Goal: Check status: Check status

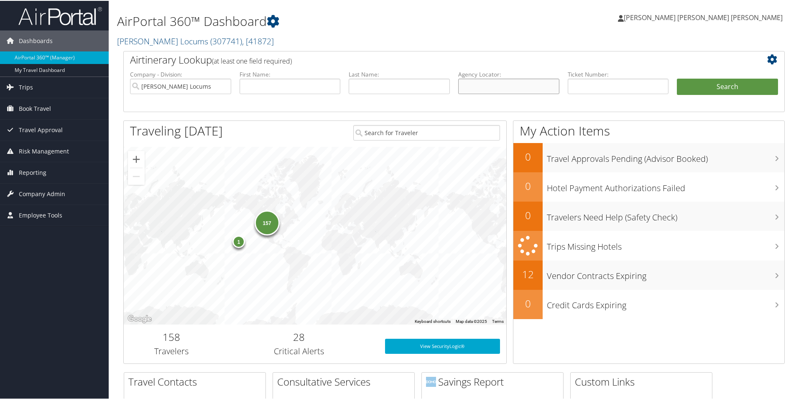
click at [476, 85] on input "text" at bounding box center [508, 85] width 101 height 15
paste input "ETUXNQ"
type input "ETUXNQ"
click at [712, 82] on button "Search" at bounding box center [727, 86] width 101 height 17
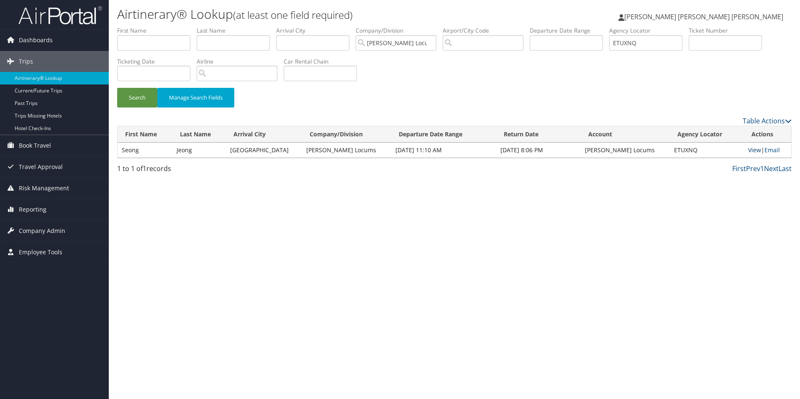
click at [748, 151] on link "View" at bounding box center [754, 150] width 13 height 8
click at [748, 150] on link "View" at bounding box center [754, 150] width 13 height 8
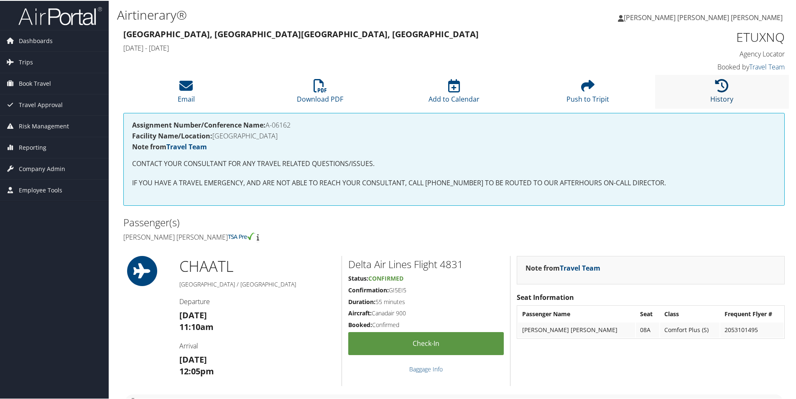
click at [727, 102] on link "History" at bounding box center [722, 93] width 23 height 20
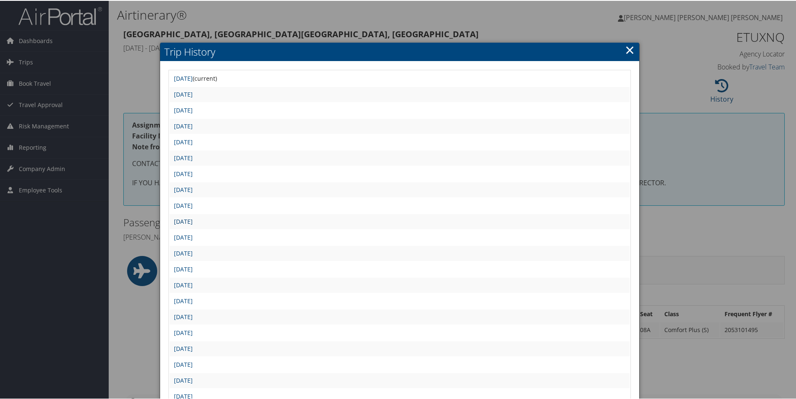
click at [193, 221] on link "[DATE]" at bounding box center [183, 221] width 19 height 8
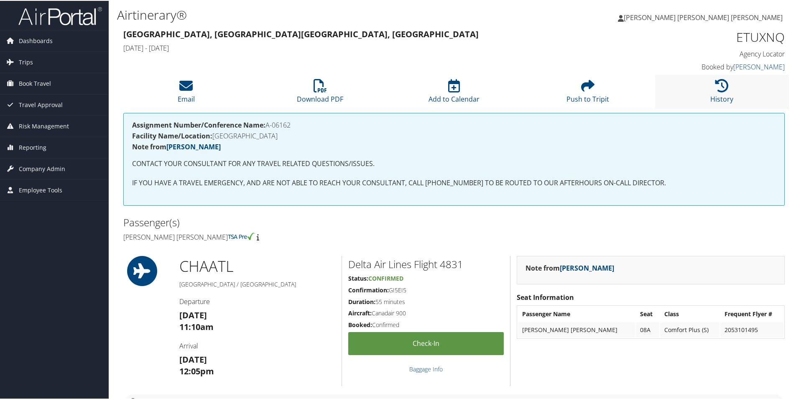
click at [708, 99] on li "History" at bounding box center [722, 91] width 134 height 34
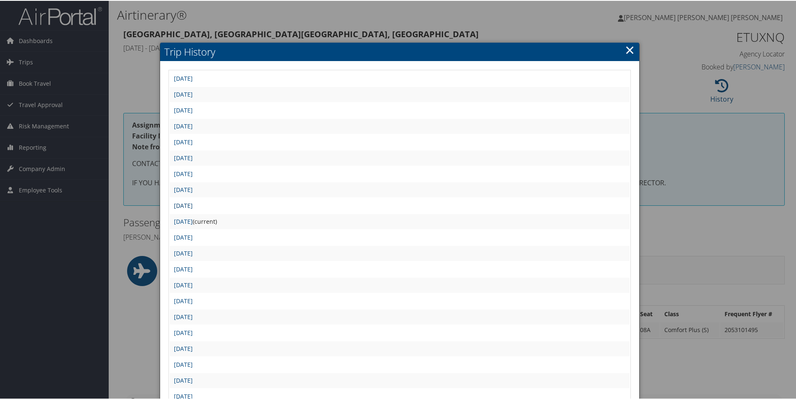
click at [193, 204] on link "Fri Aug 29 09:12:11 MDT 2025" at bounding box center [183, 205] width 19 height 8
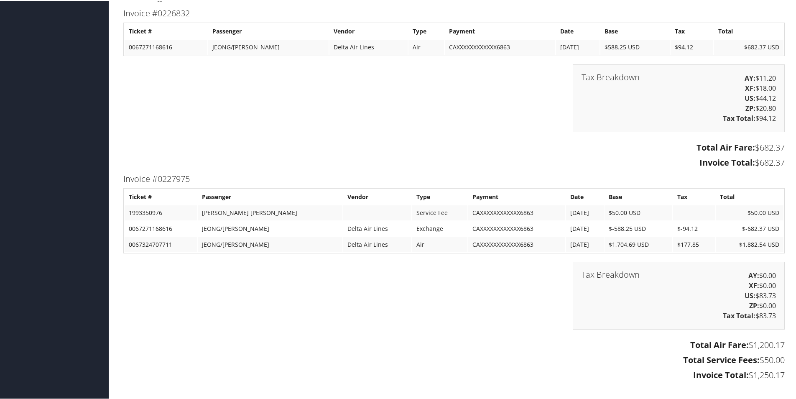
scroll to position [1255, 0]
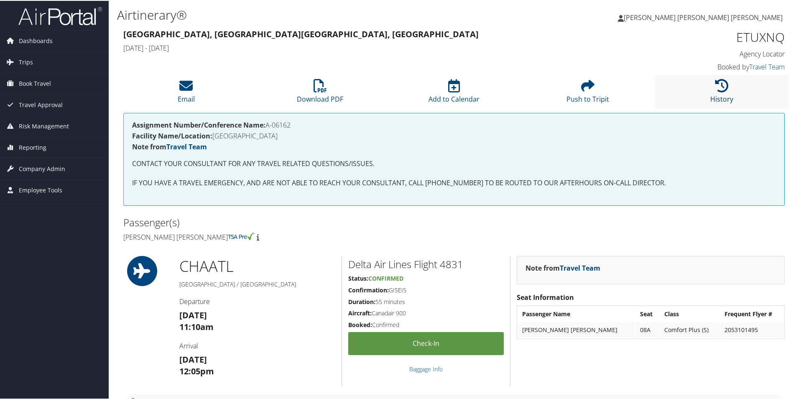
click at [723, 88] on icon at bounding box center [722, 84] width 13 height 13
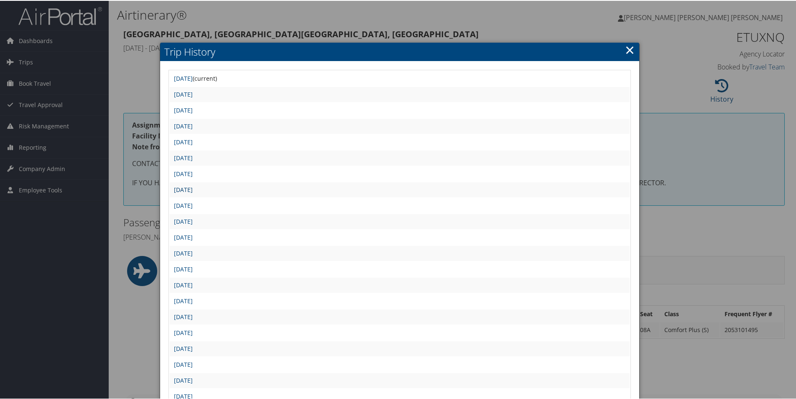
click at [193, 189] on link "[DATE]" at bounding box center [183, 189] width 19 height 8
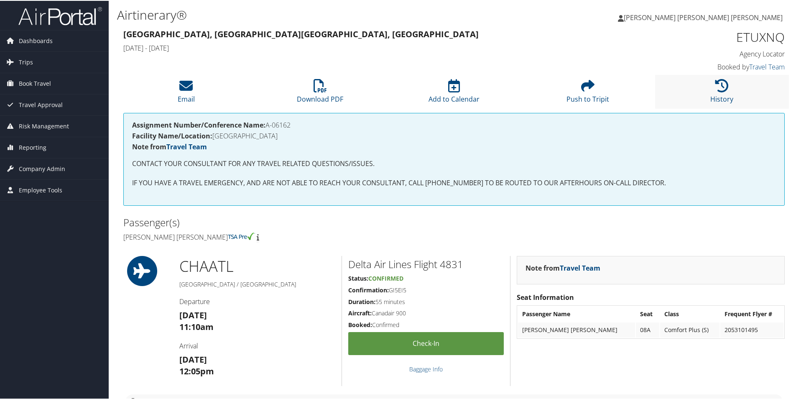
click at [703, 93] on li "History" at bounding box center [722, 91] width 134 height 34
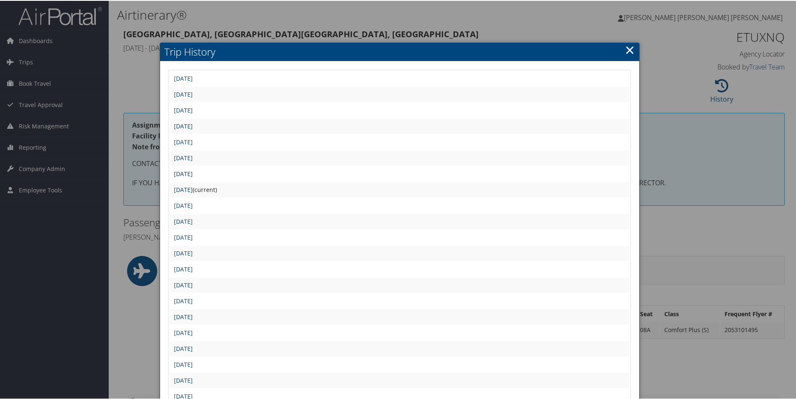
click at [193, 171] on link "[DATE]" at bounding box center [183, 173] width 19 height 8
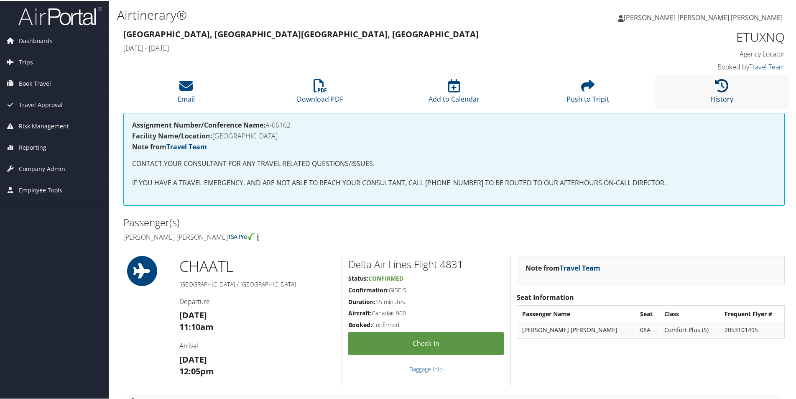
click at [713, 96] on link "History" at bounding box center [722, 93] width 23 height 20
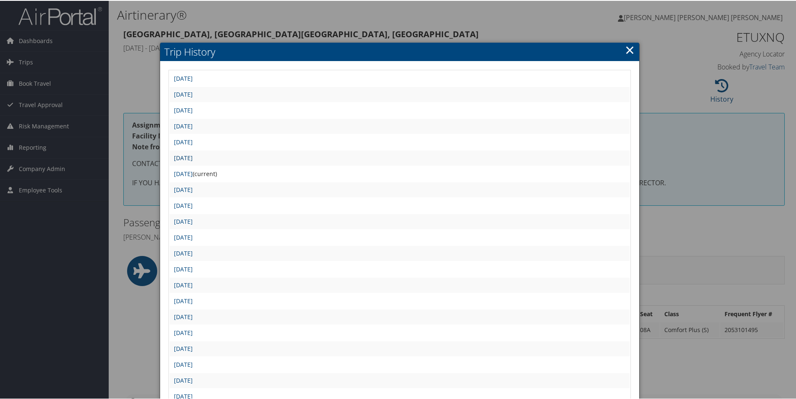
click at [193, 157] on link "[DATE]" at bounding box center [183, 157] width 19 height 8
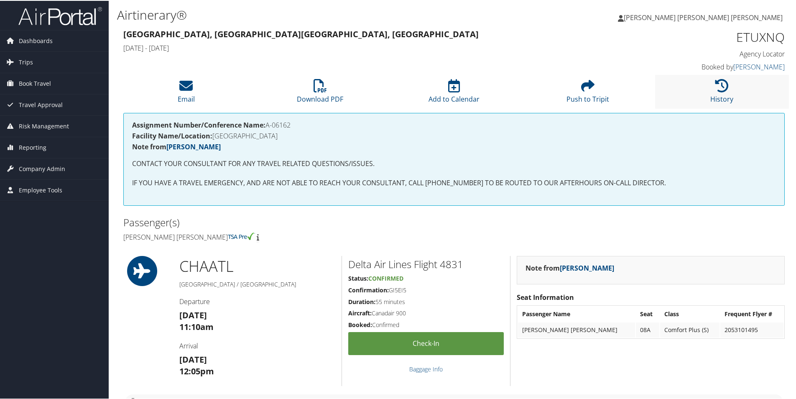
click at [720, 93] on li "History" at bounding box center [722, 91] width 134 height 34
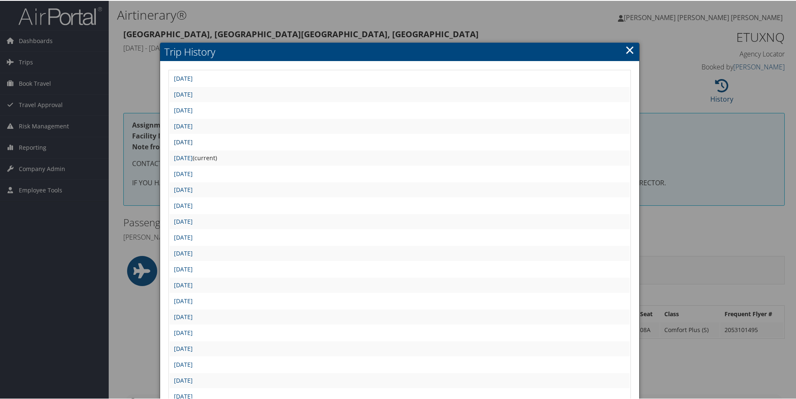
click at [193, 139] on link "[DATE]" at bounding box center [183, 141] width 19 height 8
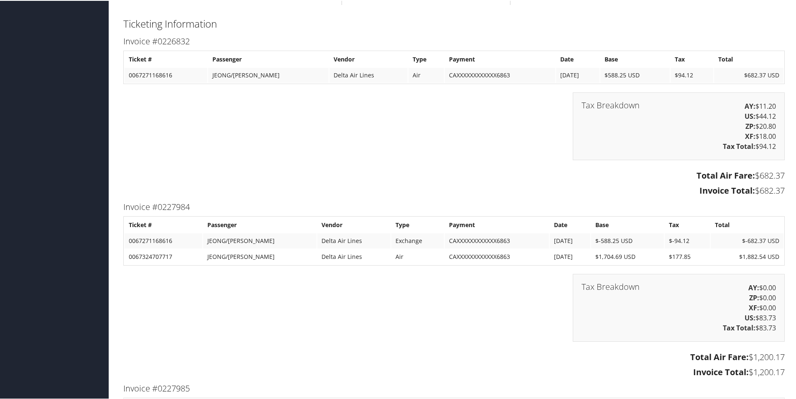
scroll to position [1569, 0]
